Goal: Complete application form

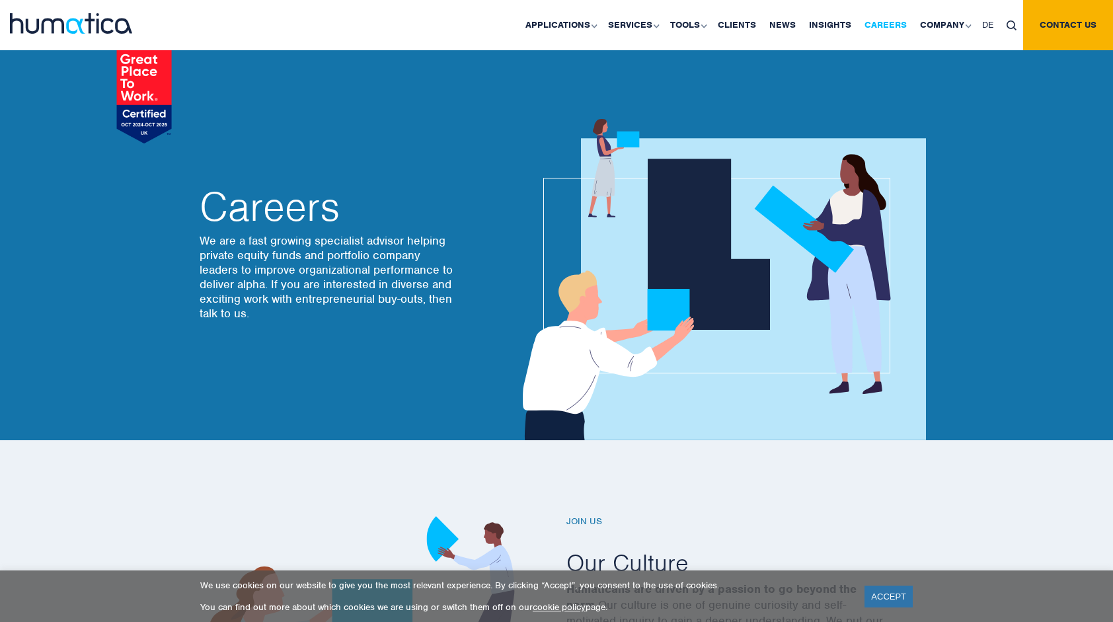
click at [881, 23] on link "Careers" at bounding box center [885, 25] width 55 height 50
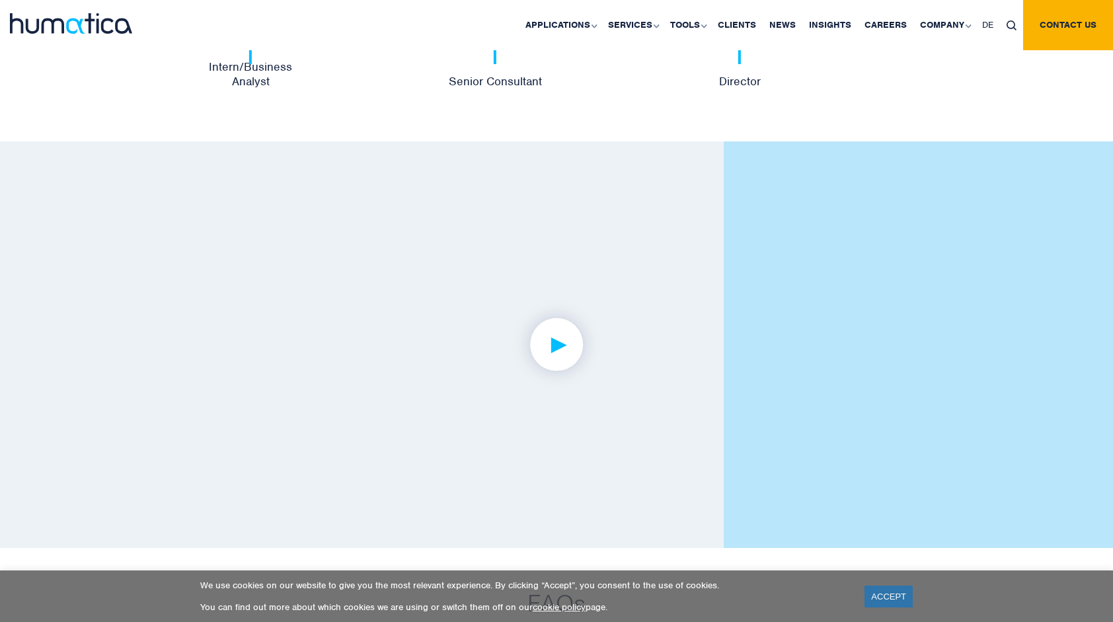
scroll to position [2937, 0]
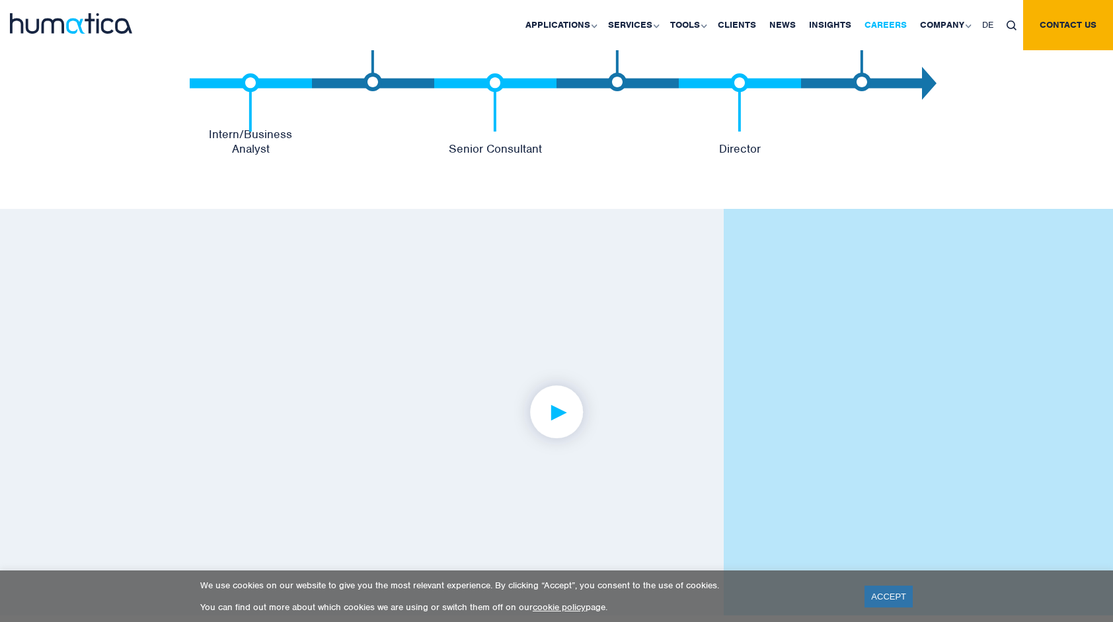
click at [893, 22] on link "Careers" at bounding box center [885, 25] width 55 height 50
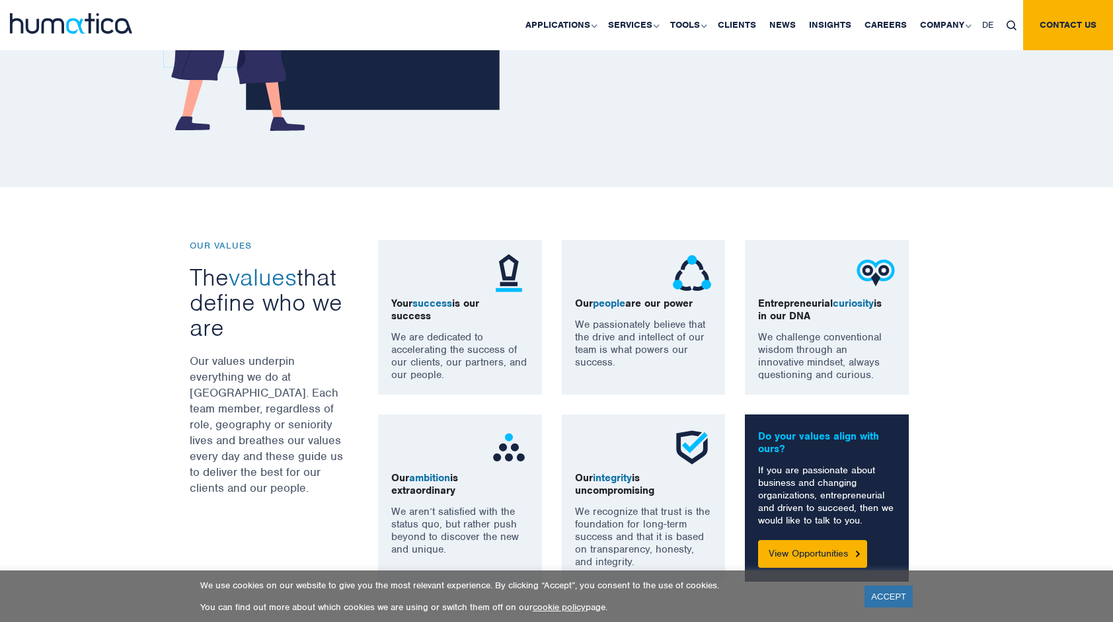
scroll to position [1057, 0]
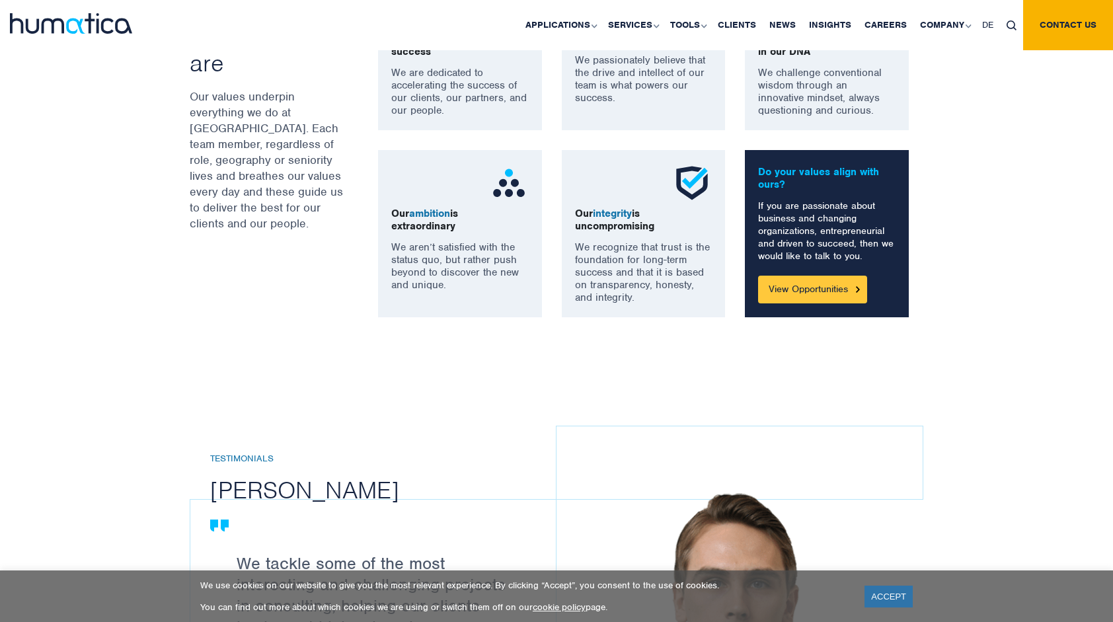
click at [802, 290] on link "View Opportunities" at bounding box center [812, 289] width 109 height 28
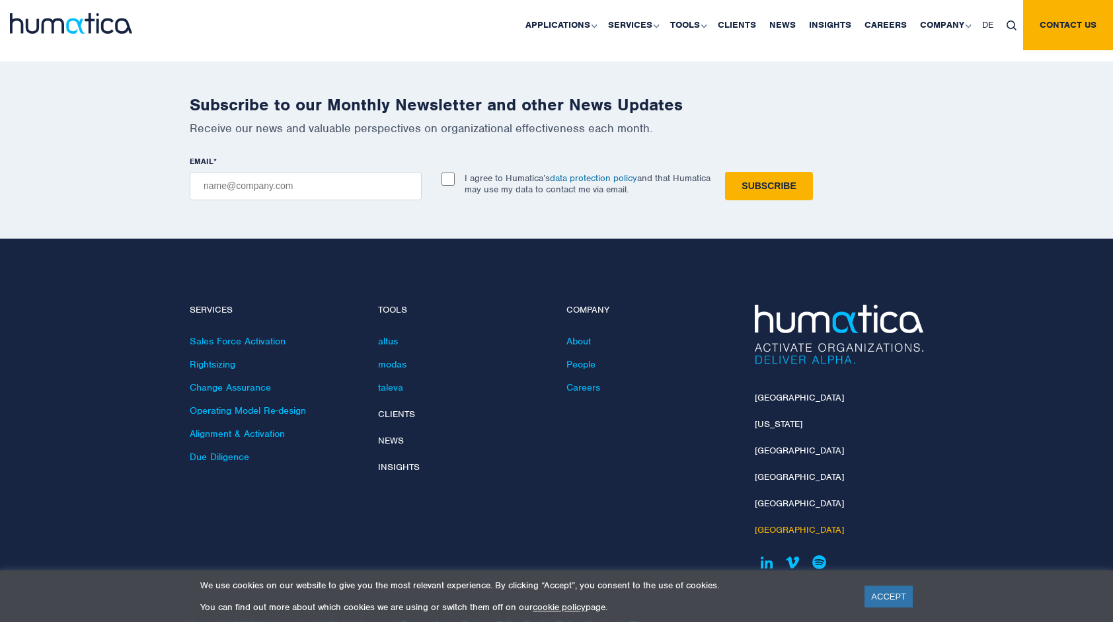
scroll to position [4655, 0]
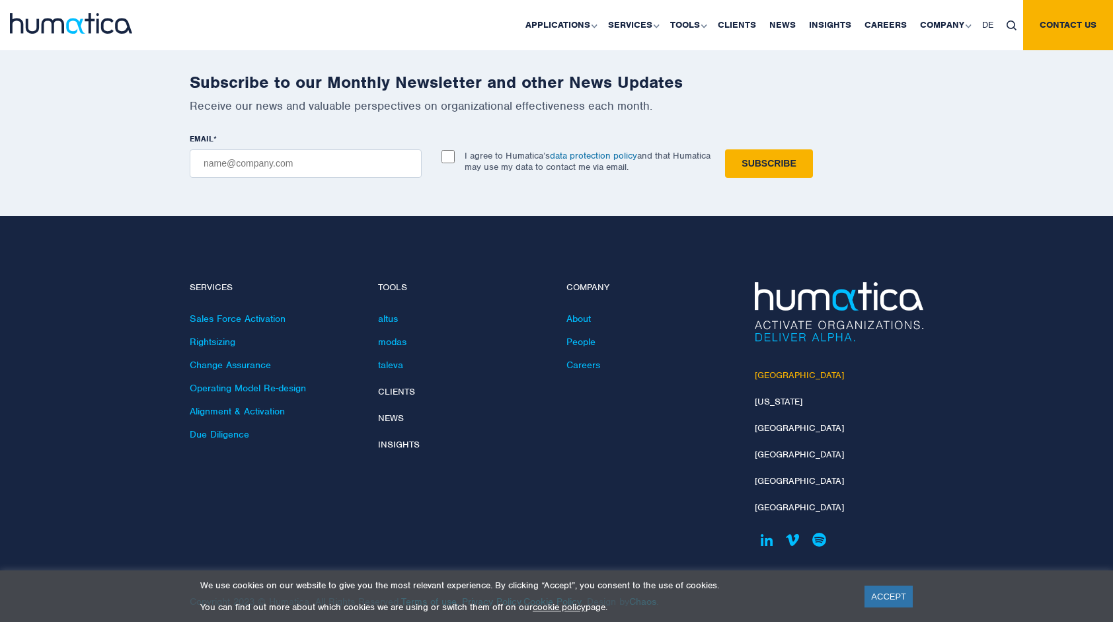
click at [777, 369] on link "[GEOGRAPHIC_DATA]" at bounding box center [798, 374] width 89 height 11
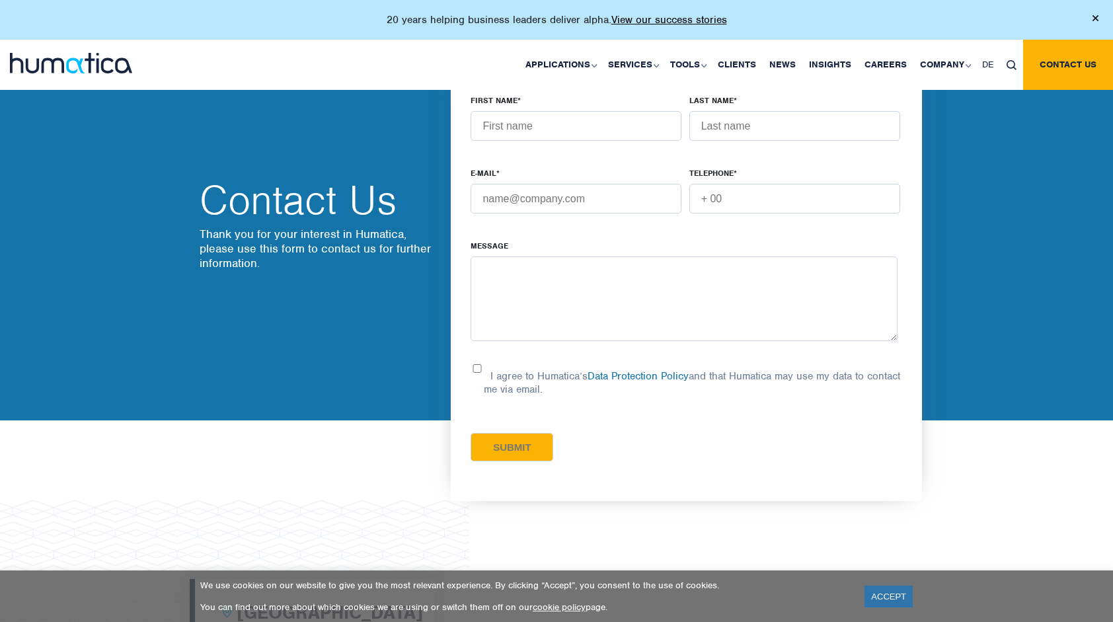
click at [481, 359] on form "FIRST NAME * LAST NAME * E-MAIL * TELEPHONE * Message I agree to Humatica’s Dat…" at bounding box center [688, 277] width 437 height 367
click at [478, 364] on input "I agree to Humatica’s Data Protection Policy and that Humatica may use my data …" at bounding box center [476, 368] width 13 height 9
checkbox input "true"
click at [478, 361] on form "FIRST NAME * LAST NAME * E-MAIL * TELEPHONE * Message I agree to Humatica’s Dat…" at bounding box center [688, 277] width 437 height 367
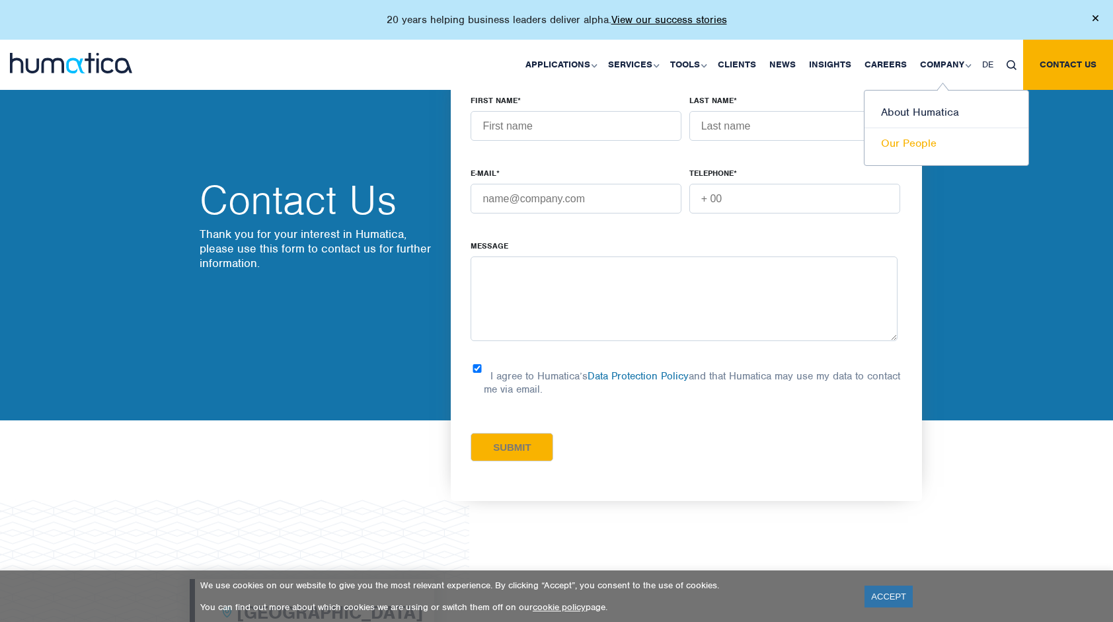
click at [895, 144] on link "Our People" at bounding box center [946, 143] width 164 height 30
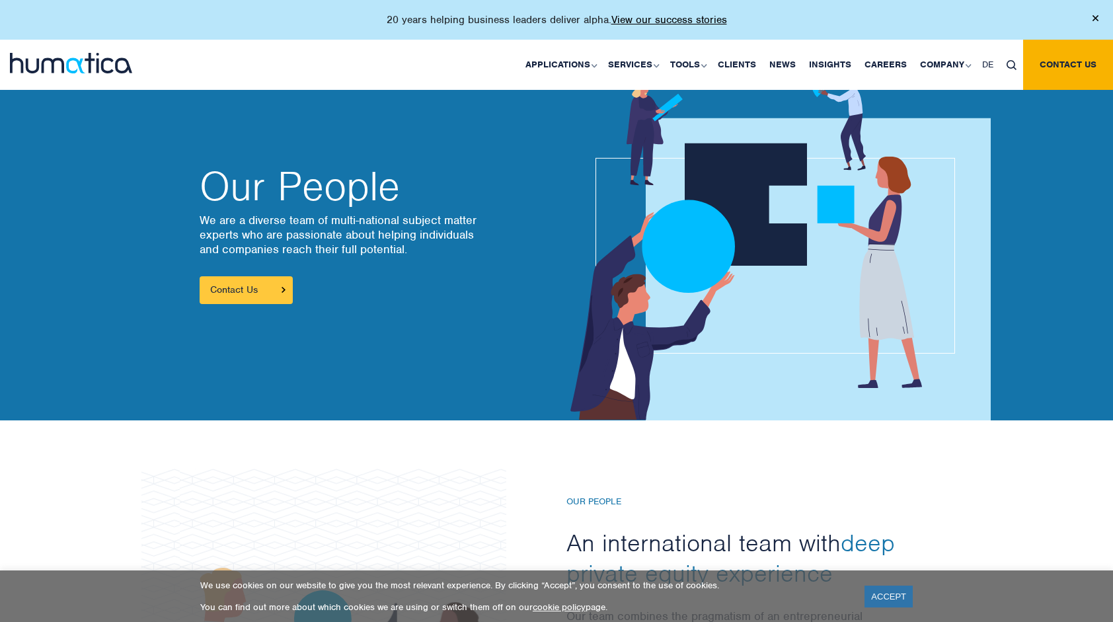
click at [272, 294] on link "Contact Us" at bounding box center [246, 290] width 93 height 28
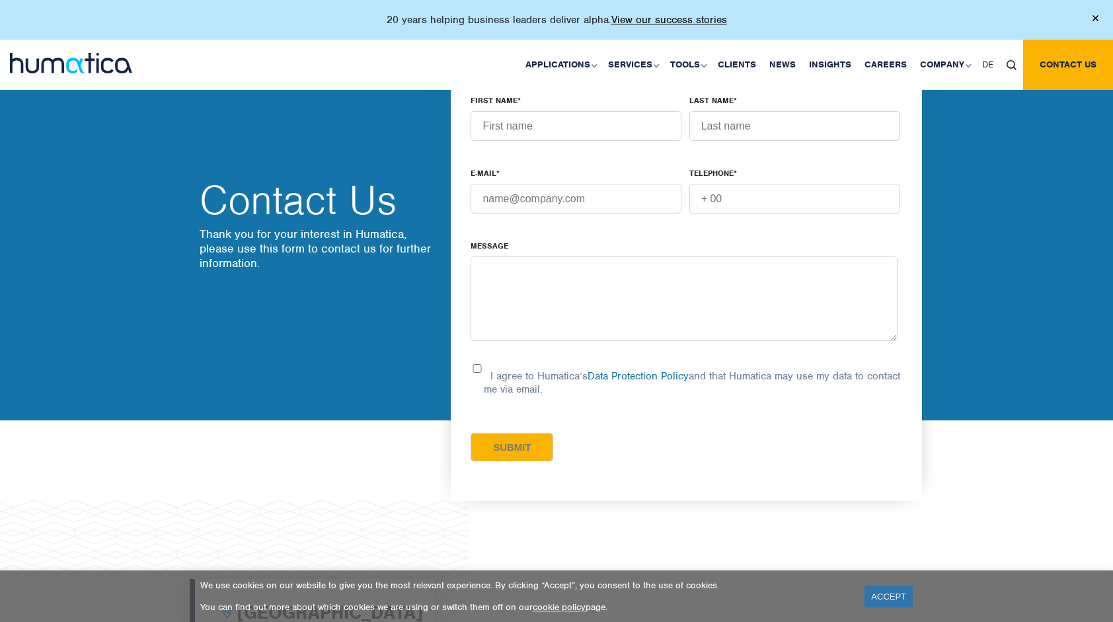
click at [519, 131] on input "FIRST NAME *" at bounding box center [575, 126] width 211 height 30
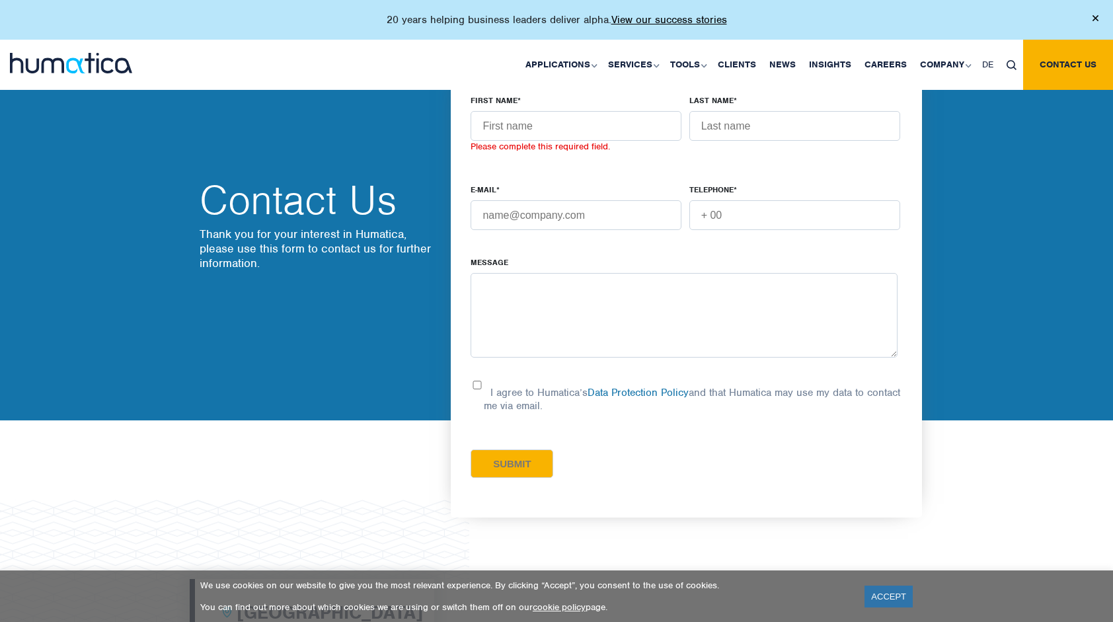
drag, startPoint x: 287, startPoint y: 259, endPoint x: 283, endPoint y: 254, distance: 7.0
click at [287, 257] on p "Thank you for your interest in Humatica, please use this form to contact us for…" at bounding box center [319, 249] width 238 height 44
click at [557, 131] on input "FIRST NAME *" at bounding box center [575, 126] width 211 height 30
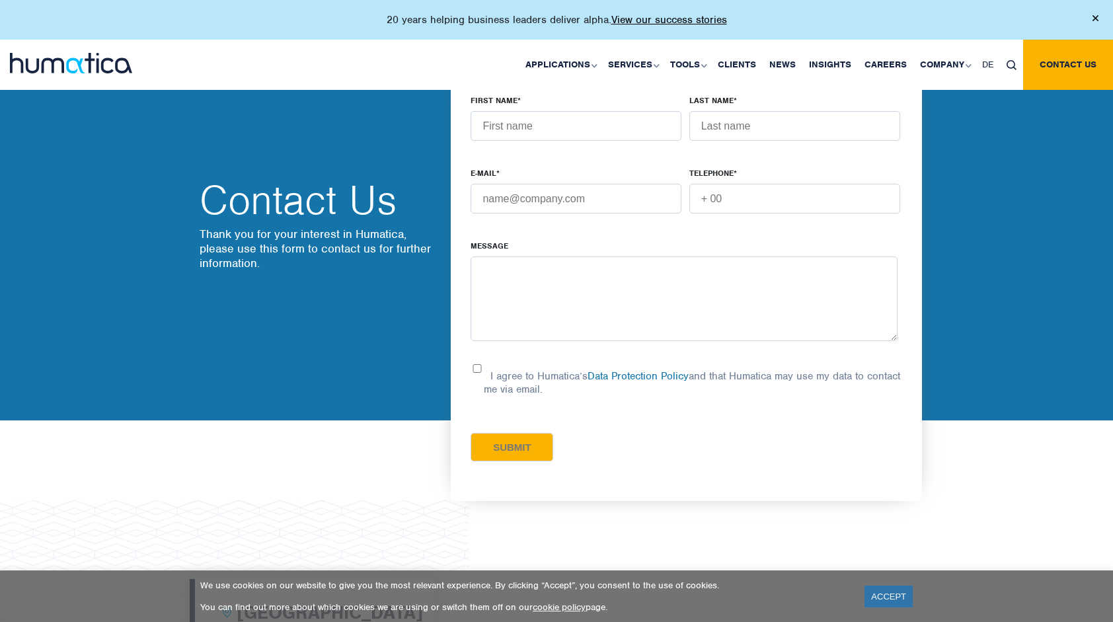
type input "Haohua"
type input "[PERSON_NAME]"
type input "[EMAIL_ADDRESS][DOMAIN_NAME]"
type input "[PHONE_NUMBER]"
click at [603, 272] on textarea "Message" at bounding box center [683, 298] width 427 height 85
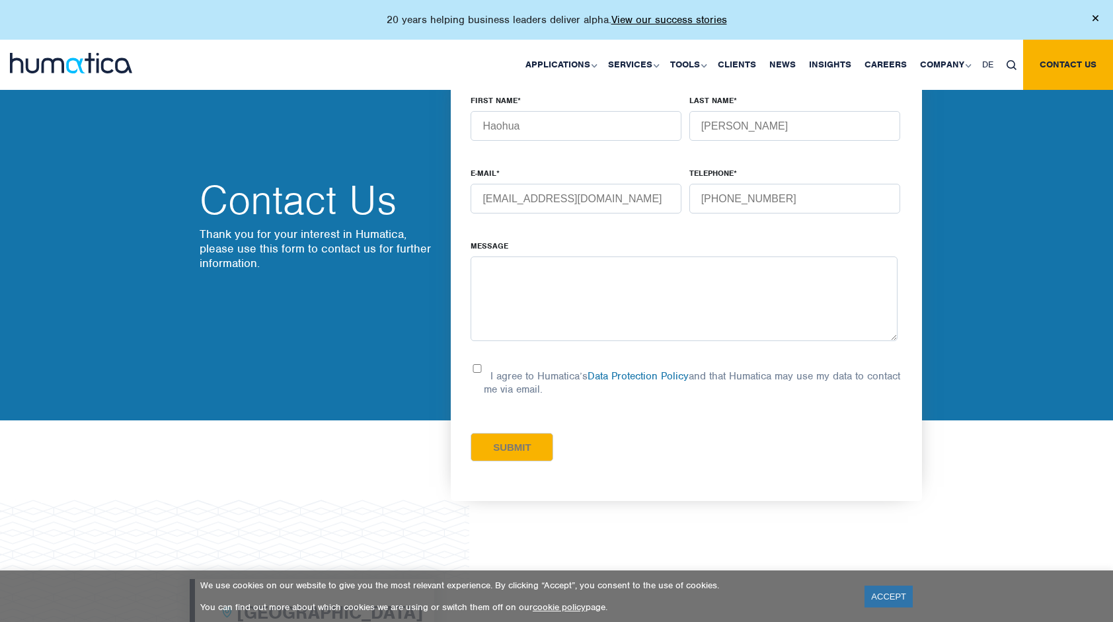
click at [479, 362] on form "FIRST NAME * Haohua LAST NAME * [PERSON_NAME] * [EMAIL_ADDRESS][DOMAIN_NAME] TE…" at bounding box center [688, 277] width 437 height 367
paste textarea "Loremipsu & Dolors/AM - Con & Adipis Elits 🔥 d： eius！temporinci ut Laboreet（dol…"
click at [572, 298] on textarea "Message" at bounding box center [683, 298] width 427 height 85
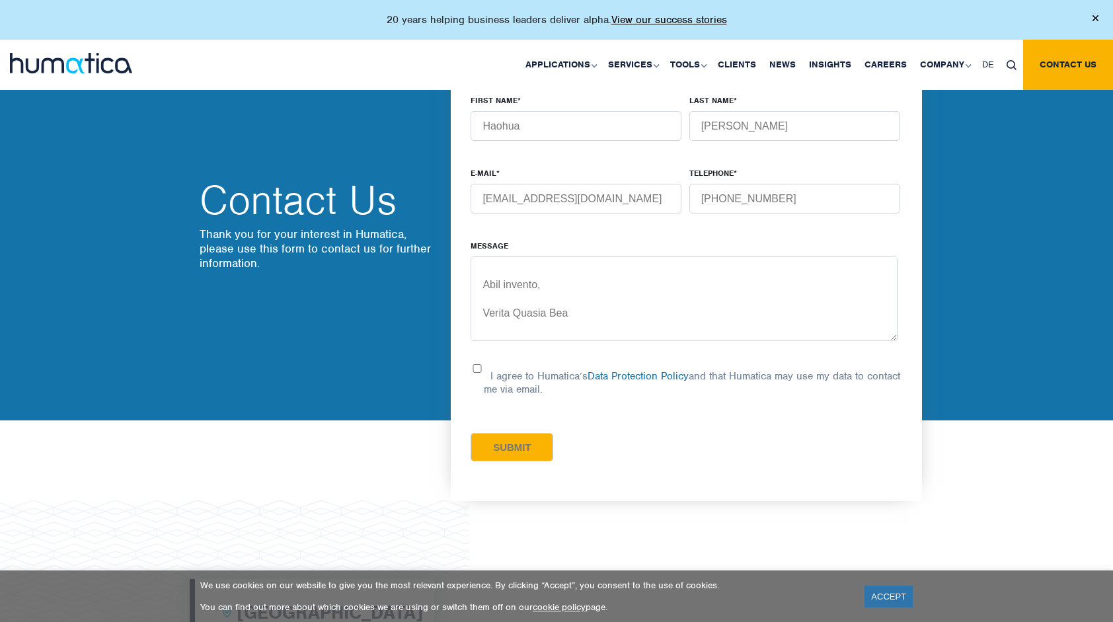
drag, startPoint x: 613, startPoint y: 262, endPoint x: 532, endPoint y: 279, distance: 82.4
click at [532, 279] on textarea "Message" at bounding box center [683, 298] width 427 height 85
click at [599, 272] on textarea "Message" at bounding box center [683, 298] width 427 height 85
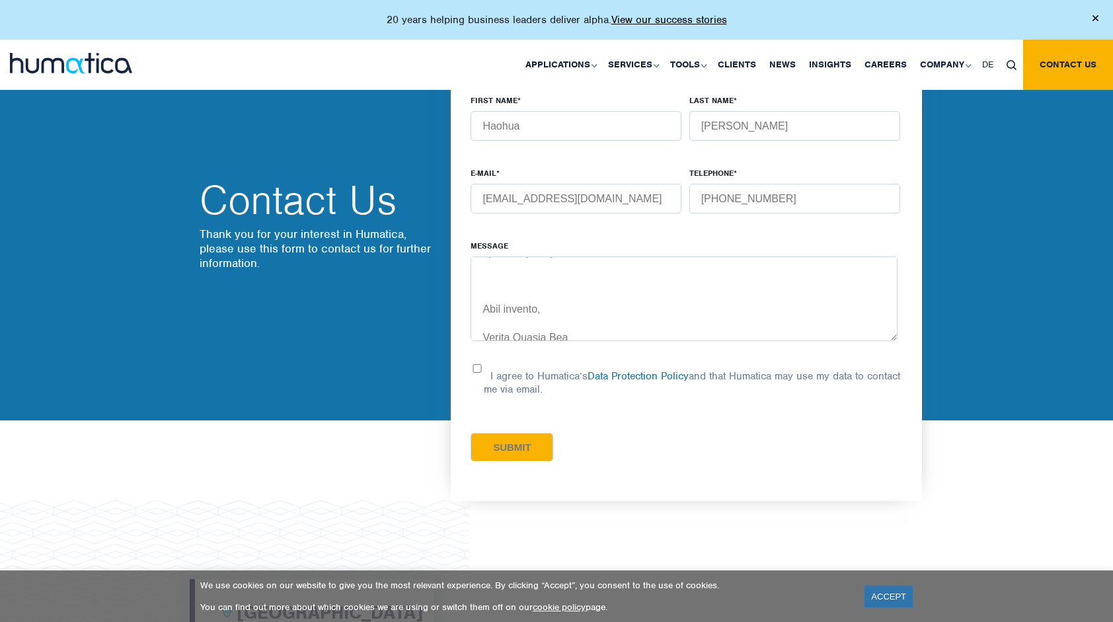
drag, startPoint x: 618, startPoint y: 267, endPoint x: 480, endPoint y: 277, distance: 139.1
click at [483, 275] on textarea "Message" at bounding box center [683, 298] width 427 height 85
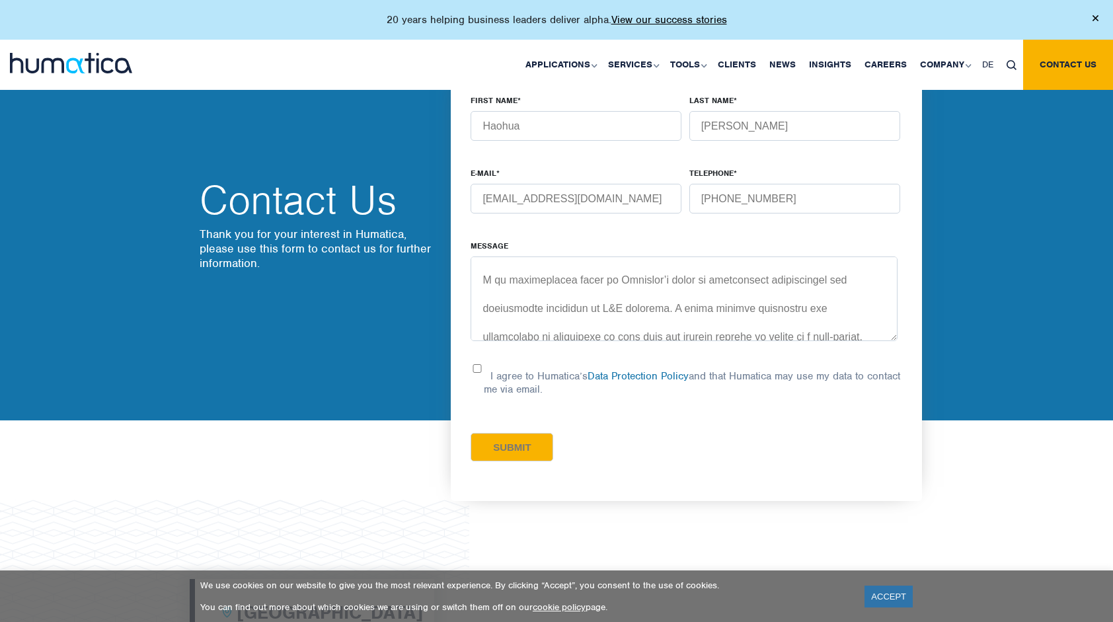
click at [503, 307] on textarea "Message" at bounding box center [683, 298] width 427 height 85
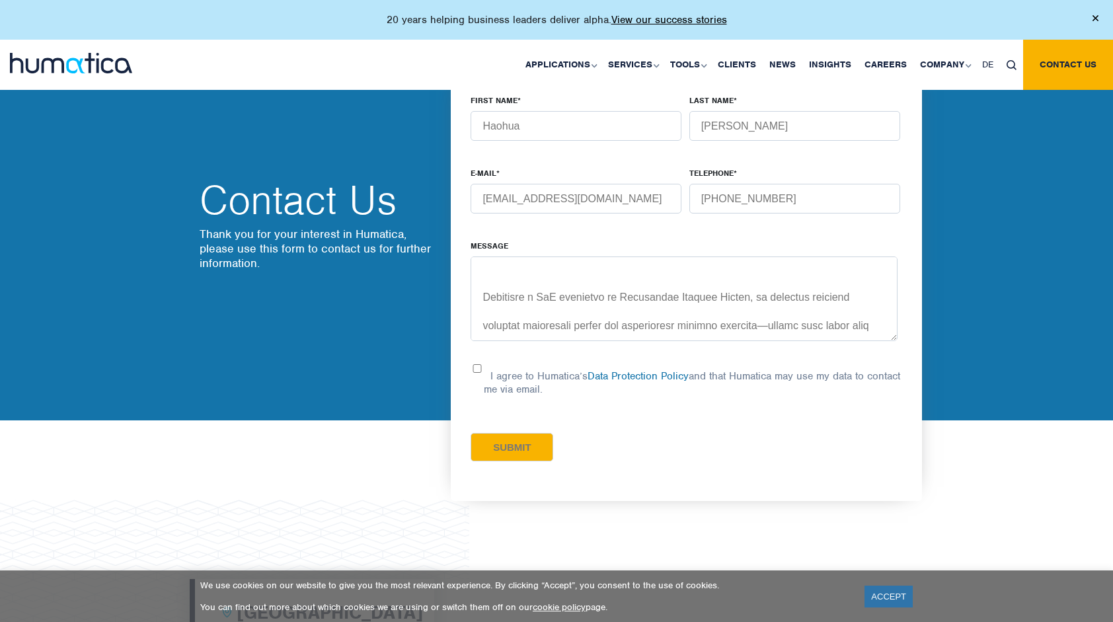
scroll to position [497, 0]
click at [499, 318] on textarea "Message" at bounding box center [683, 298] width 427 height 85
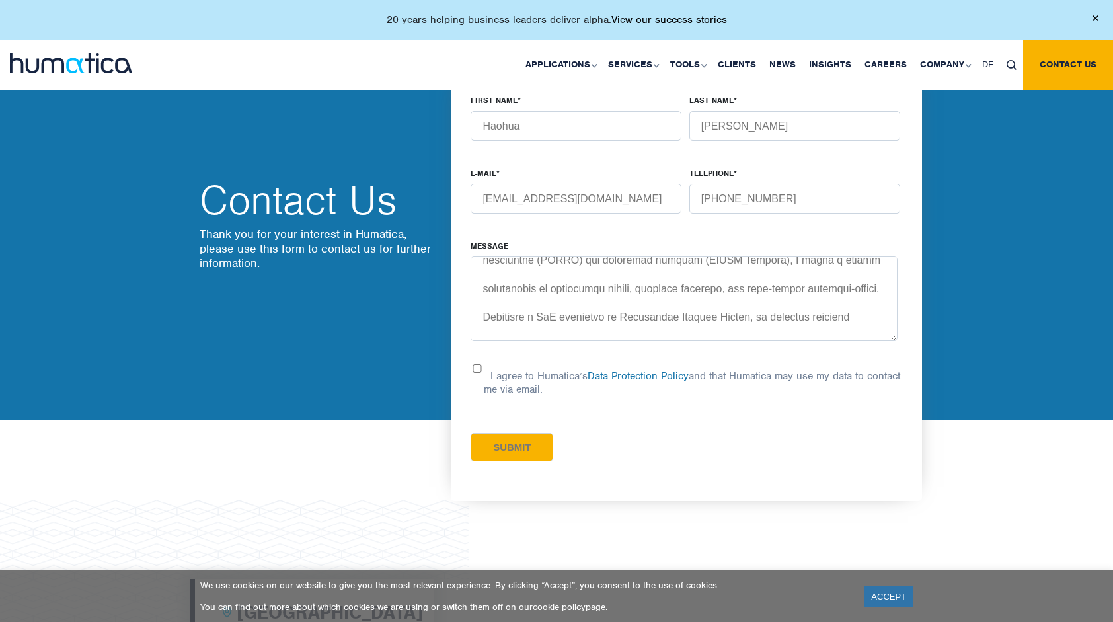
scroll to position [365, 0]
click at [498, 305] on textarea "Message" at bounding box center [683, 298] width 427 height 85
click at [493, 295] on textarea "Message" at bounding box center [683, 298] width 427 height 85
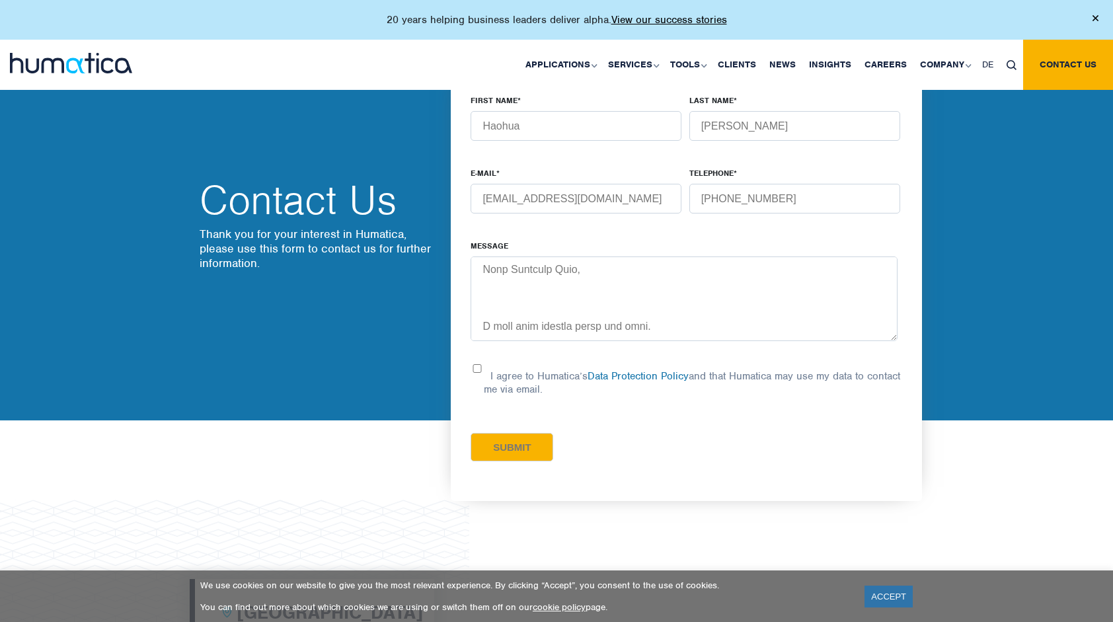
click at [493, 276] on textarea "Message" at bounding box center [683, 298] width 427 height 85
drag, startPoint x: 536, startPoint y: 272, endPoint x: 477, endPoint y: 275, distance: 58.9
click at [477, 275] on textarea "Message" at bounding box center [683, 298] width 427 height 85
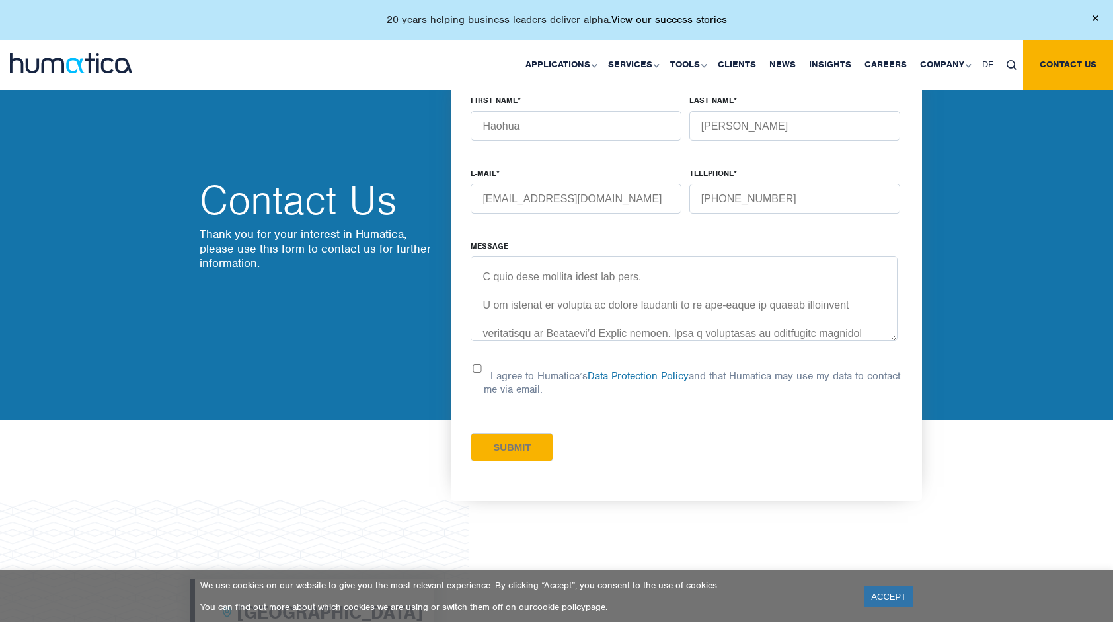
scroll to position [309, 0]
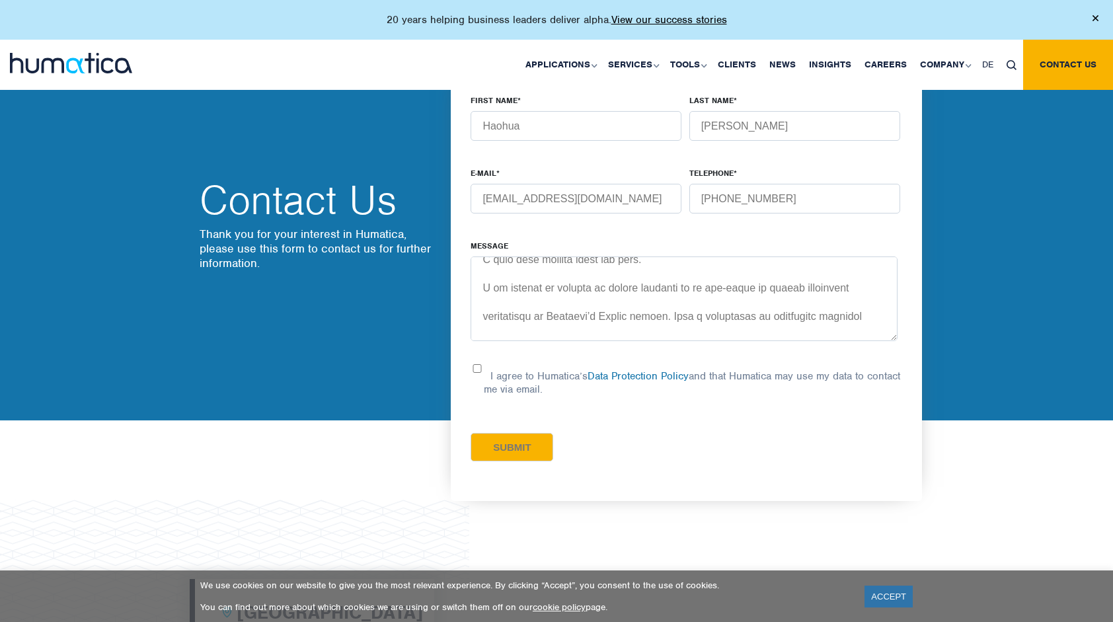
click at [497, 272] on textarea "Message" at bounding box center [683, 298] width 427 height 85
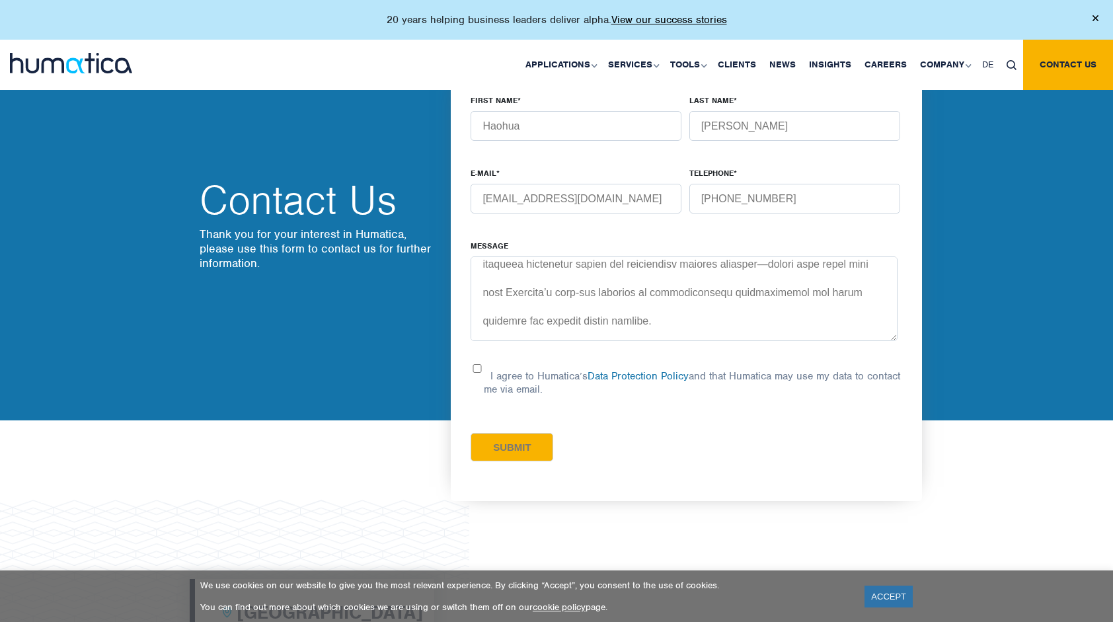
scroll to position [409, 0]
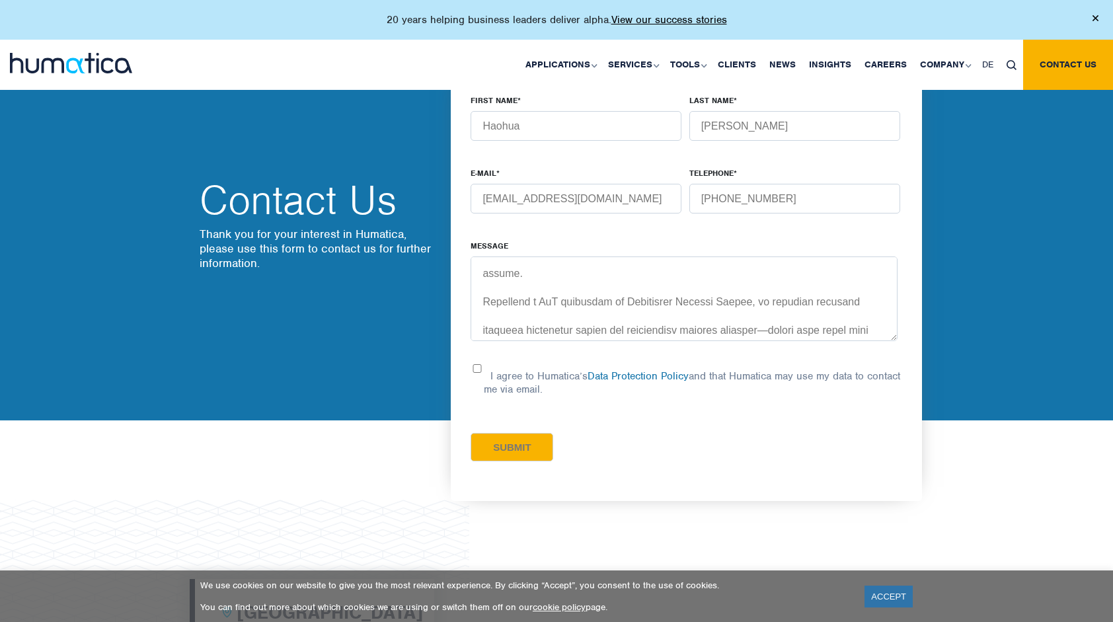
click at [478, 329] on textarea "Message" at bounding box center [683, 298] width 427 height 85
click at [512, 303] on textarea "Message" at bounding box center [683, 298] width 427 height 85
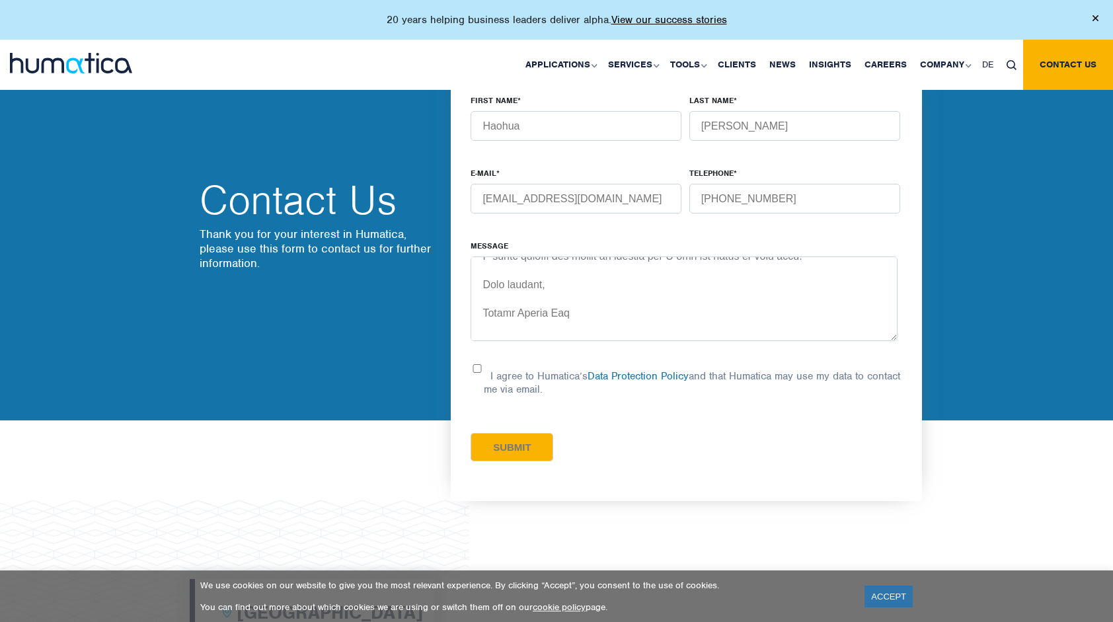
scroll to position [666, 0]
type textarea "Loremipsu & Dolors/AM - Con & Adipis Elits 🔥 d： eius！temporinci ut Laboreet（dol…"
click at [477, 364] on input "I agree to Humatica’s Data Protection Policy and that Humatica may use my data …" at bounding box center [476, 368] width 13 height 9
checkbox input "true"
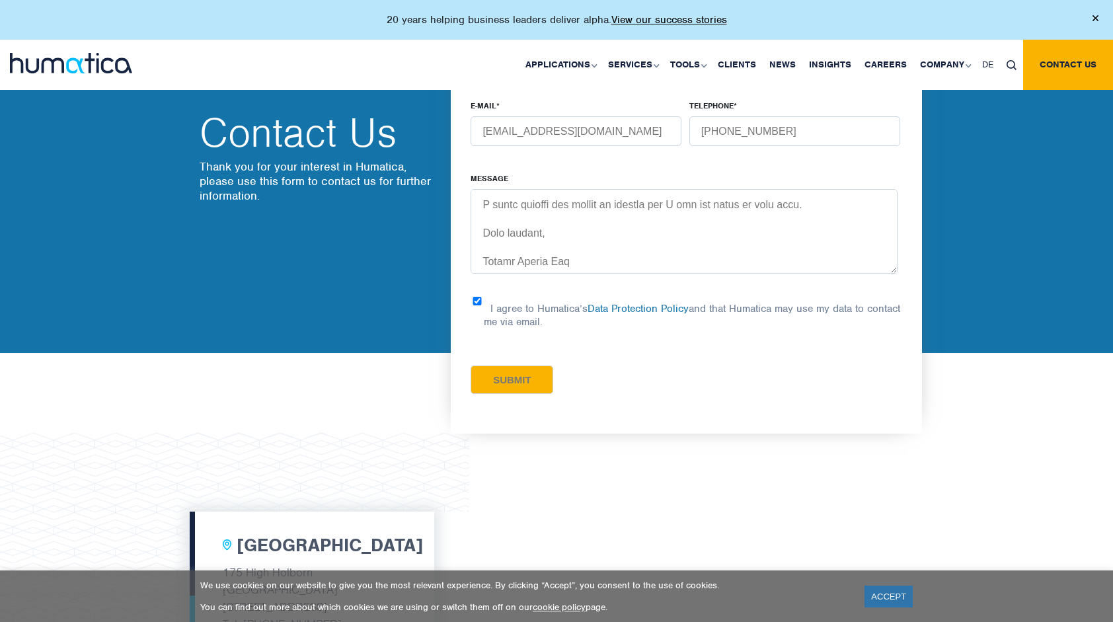
scroll to position [72, 0]
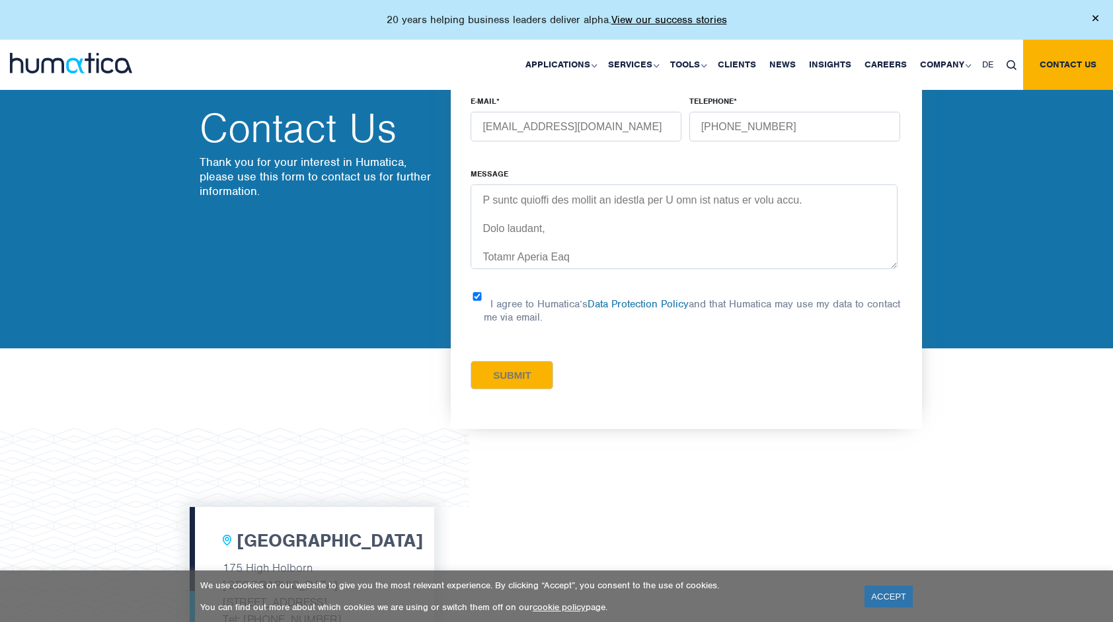
click at [537, 365] on input "Submit" at bounding box center [511, 375] width 83 height 28
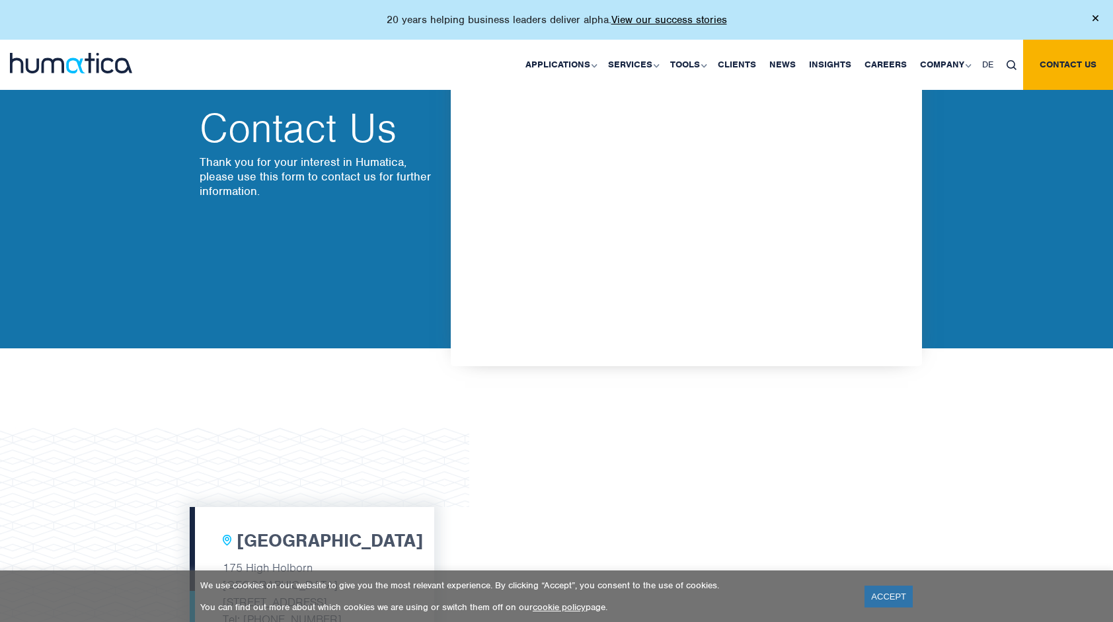
scroll to position [0, 0]
